Goal: Task Accomplishment & Management: Use online tool/utility

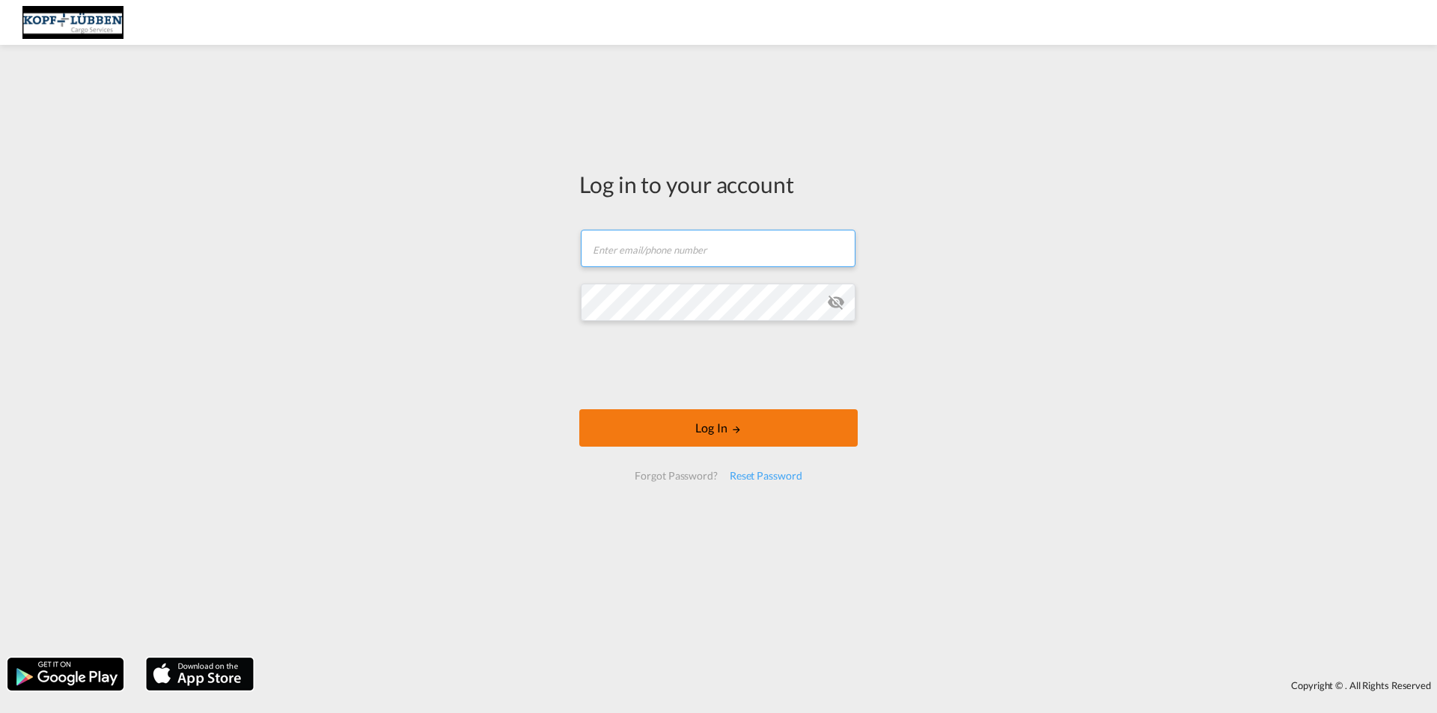
type input "[EMAIL_ADDRESS][PERSON_NAME][DOMAIN_NAME]"
click at [739, 426] on md-icon "LOGIN" at bounding box center [736, 429] width 10 height 10
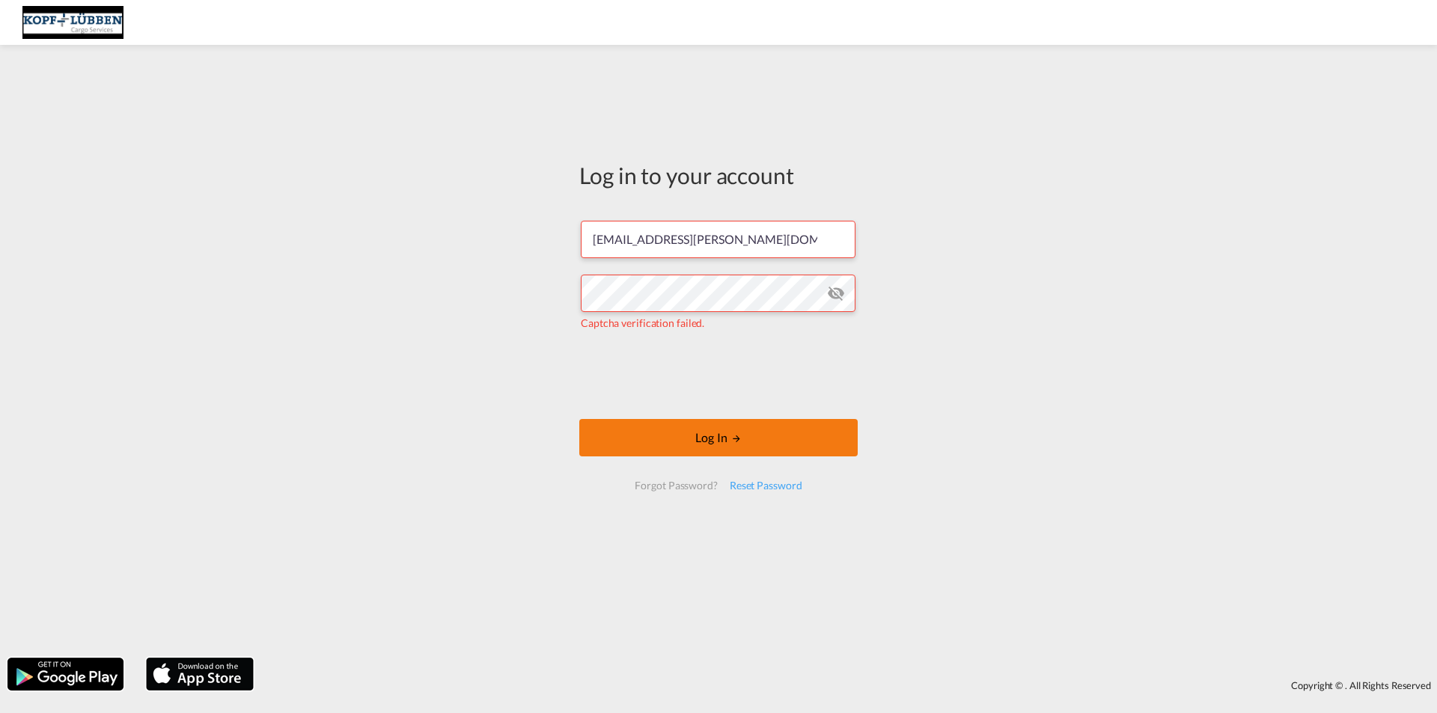
click at [707, 430] on button "Log In" at bounding box center [718, 437] width 278 height 37
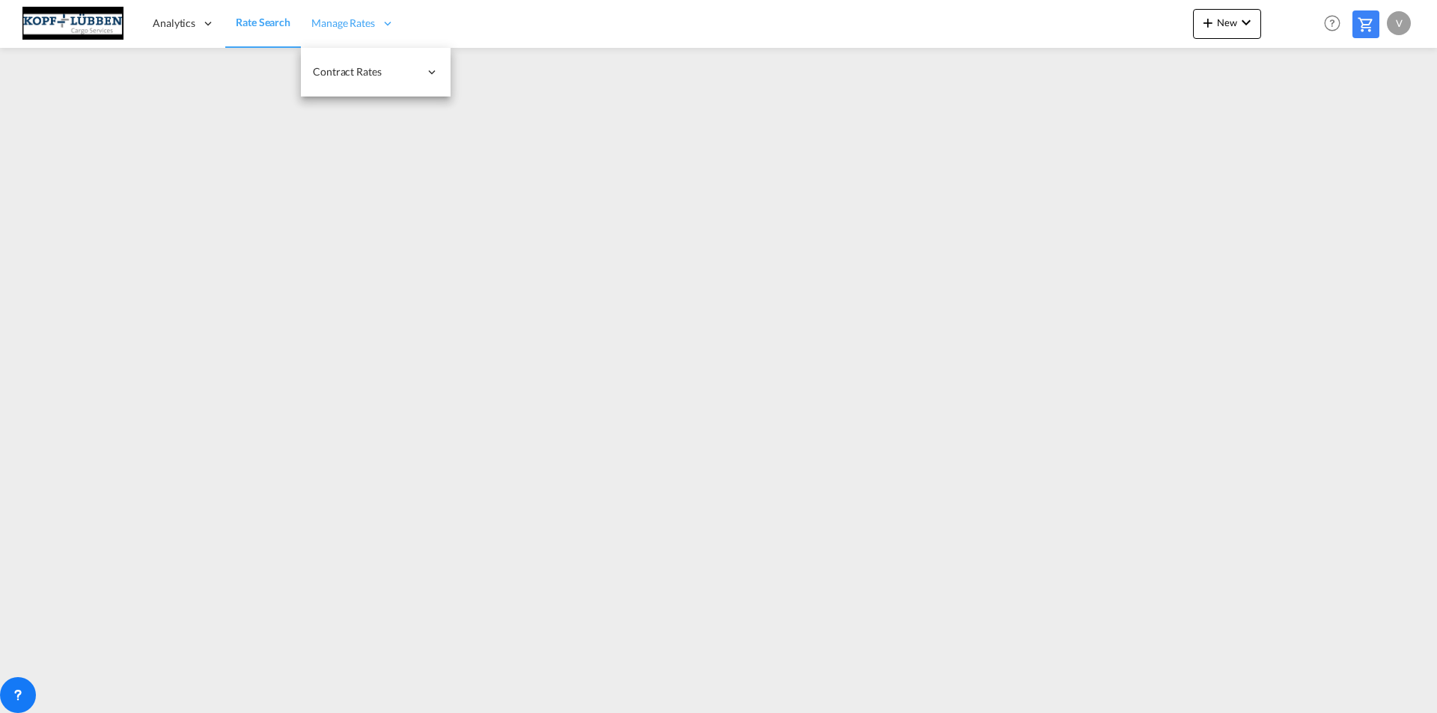
click at [357, 24] on span "Manage Rates" at bounding box center [343, 23] width 64 height 15
click at [497, 70] on span "My Rate Files" at bounding box center [493, 71] width 61 height 13
click at [1228, 22] on span "New" at bounding box center [1227, 22] width 56 height 12
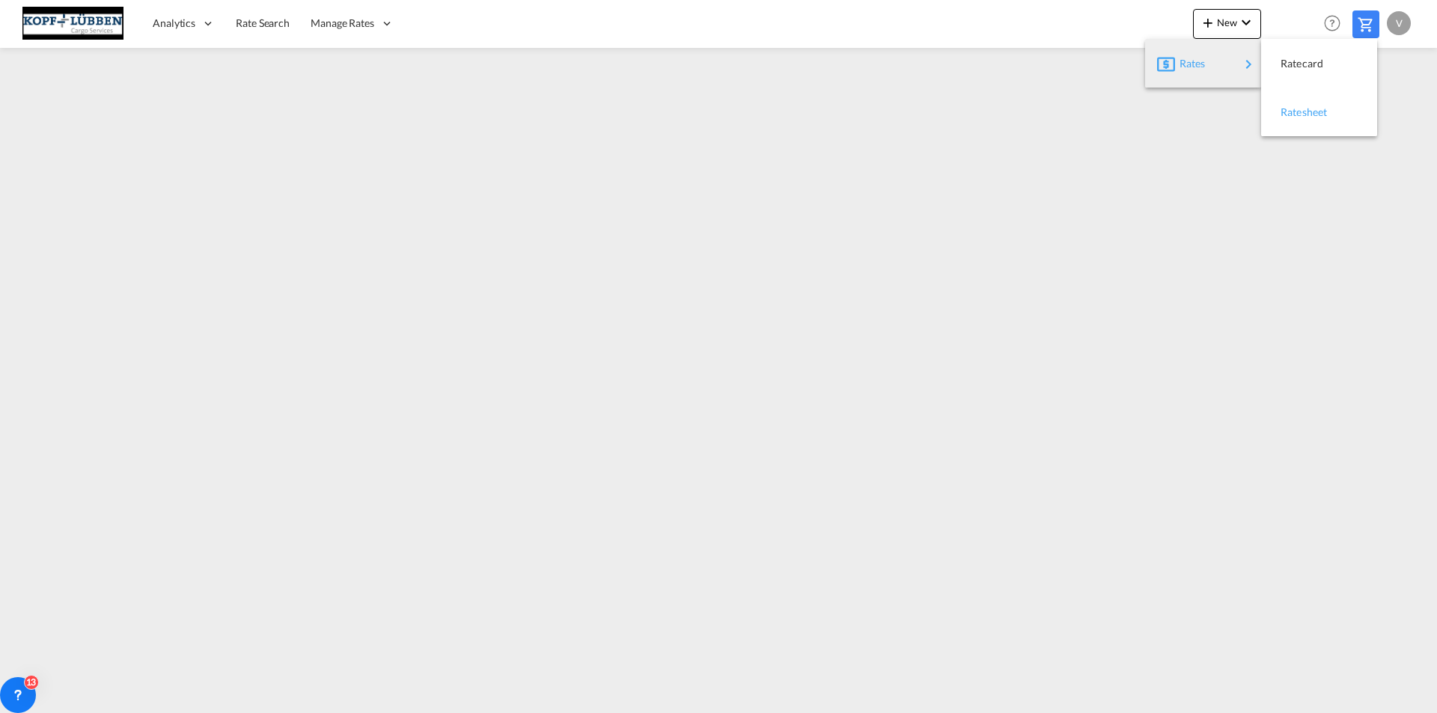
click at [1297, 107] on span "Ratesheet" at bounding box center [1289, 112] width 16 height 30
click at [1400, 25] on div "v" at bounding box center [1399, 23] width 24 height 24
click at [1375, 116] on button "Logout" at bounding box center [1382, 115] width 97 height 30
